Goal: Information Seeking & Learning: Find specific fact

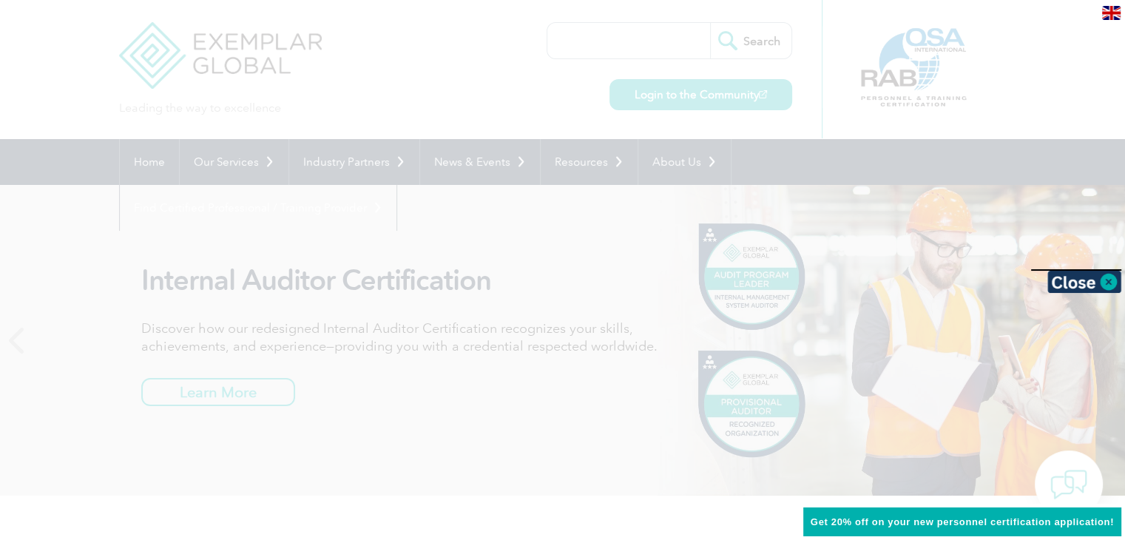
click at [465, 113] on div at bounding box center [562, 270] width 1125 height 540
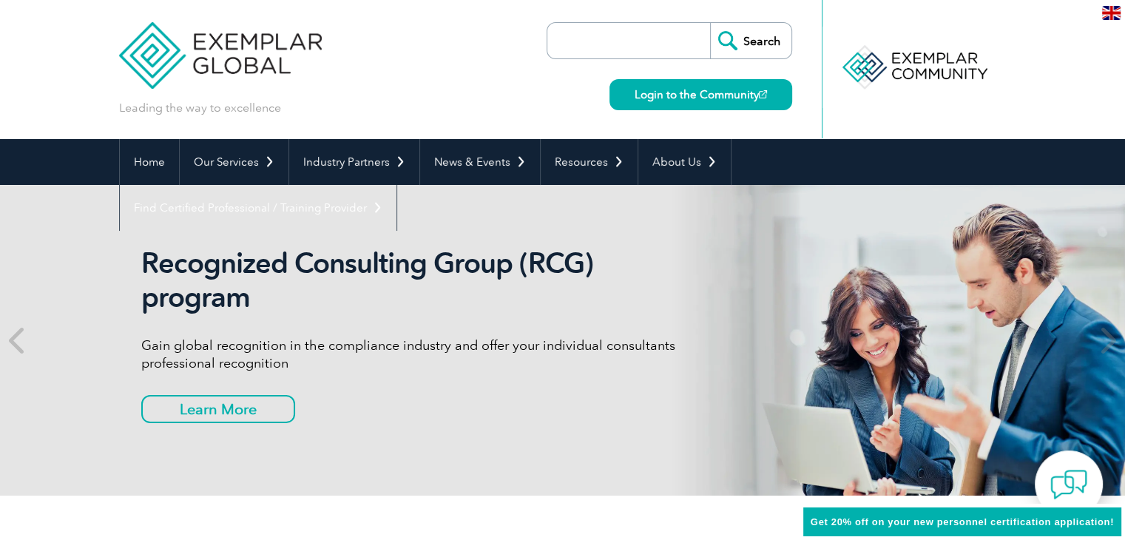
click at [575, 50] on input "search" at bounding box center [632, 41] width 155 height 36
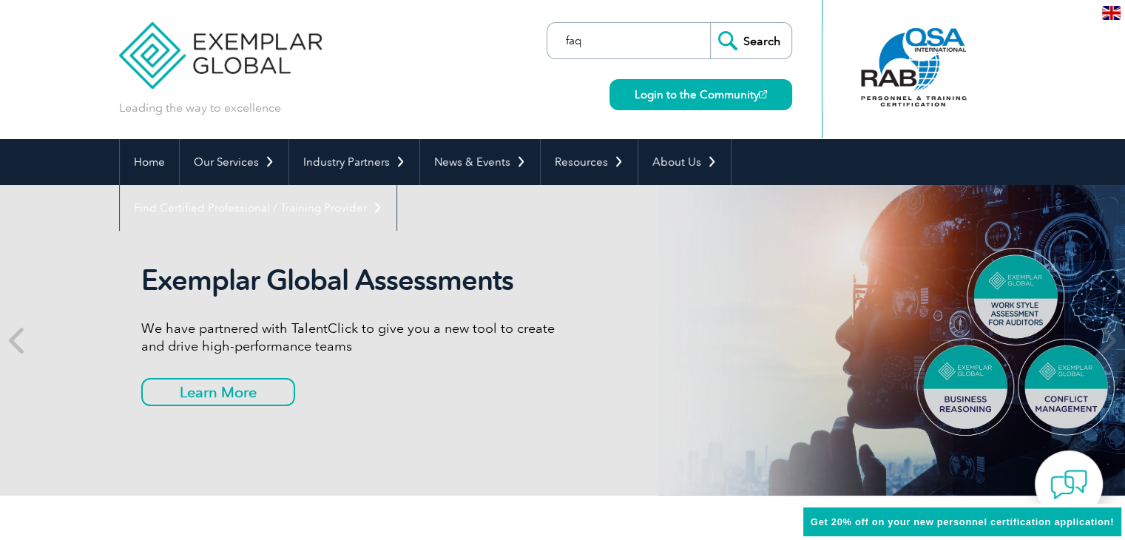
type input "faq"
click at [763, 41] on input "Search" at bounding box center [750, 41] width 81 height 36
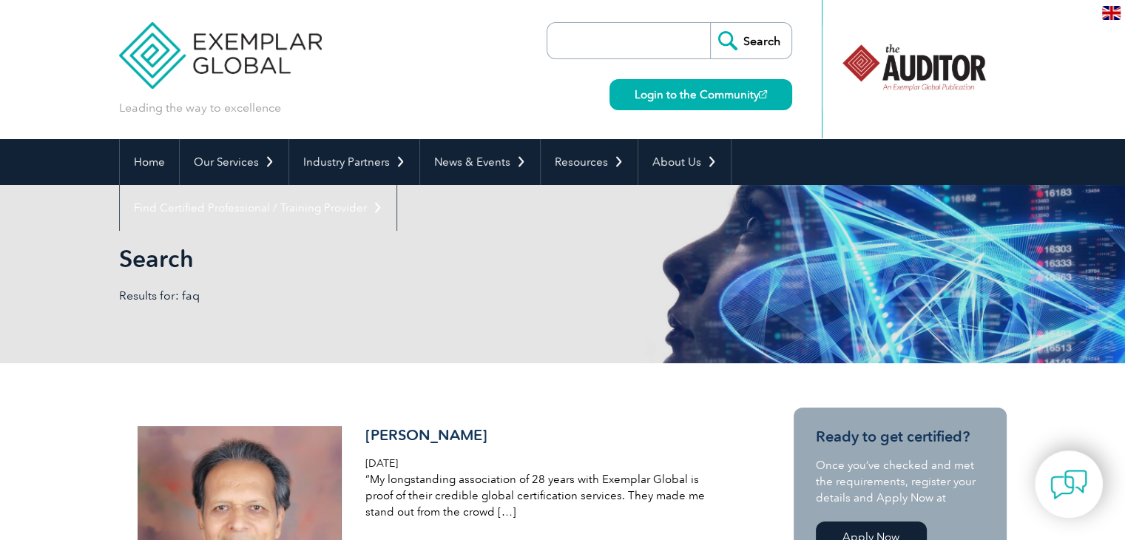
click at [622, 47] on input "search" at bounding box center [632, 41] width 155 height 36
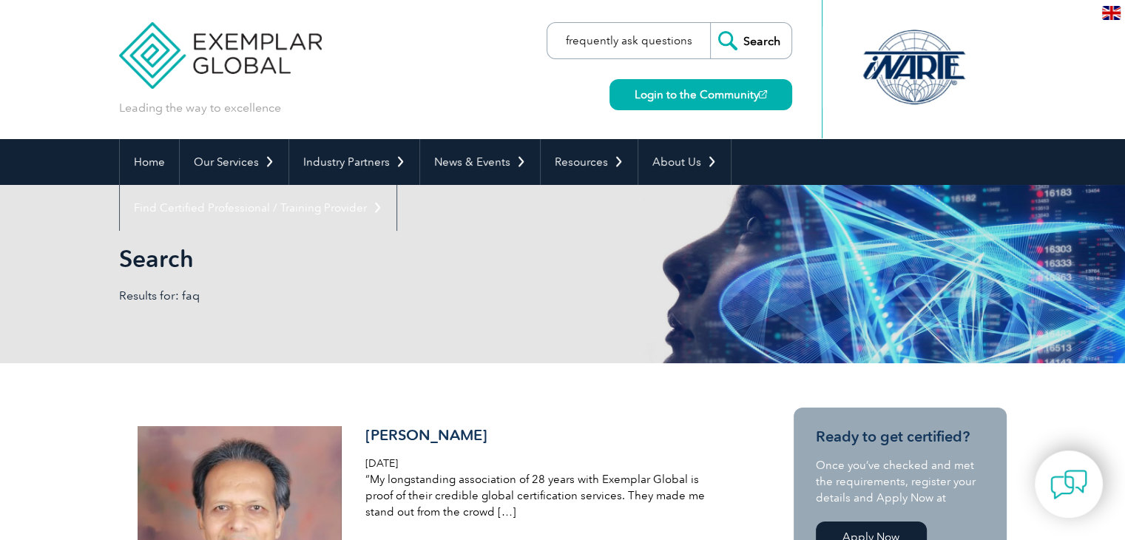
type input "frequently ask questions"
click at [710, 23] on input "Search" at bounding box center [750, 41] width 81 height 36
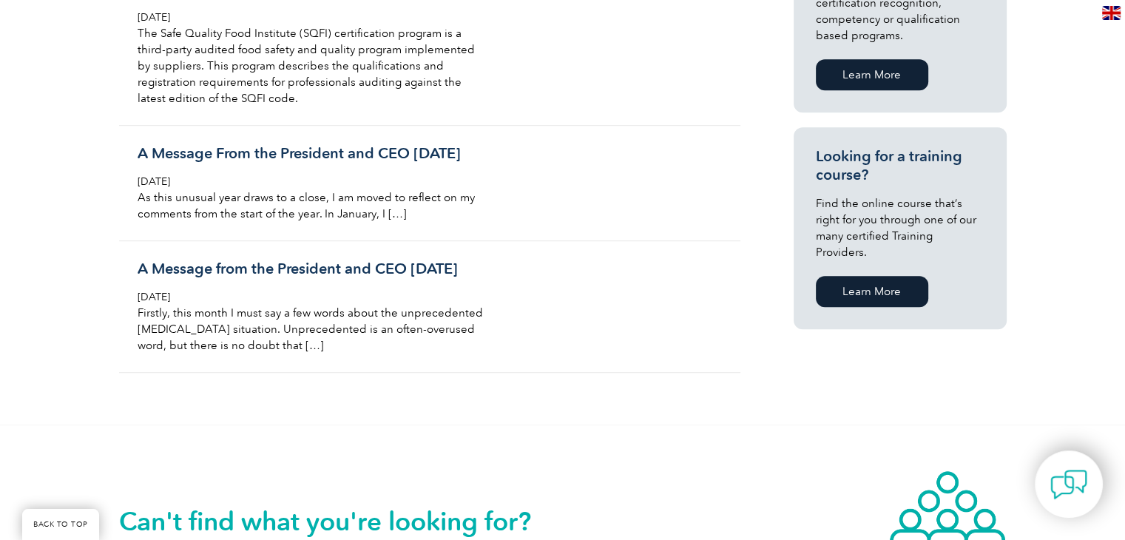
scroll to position [928, 0]
